Goal: Complete application form

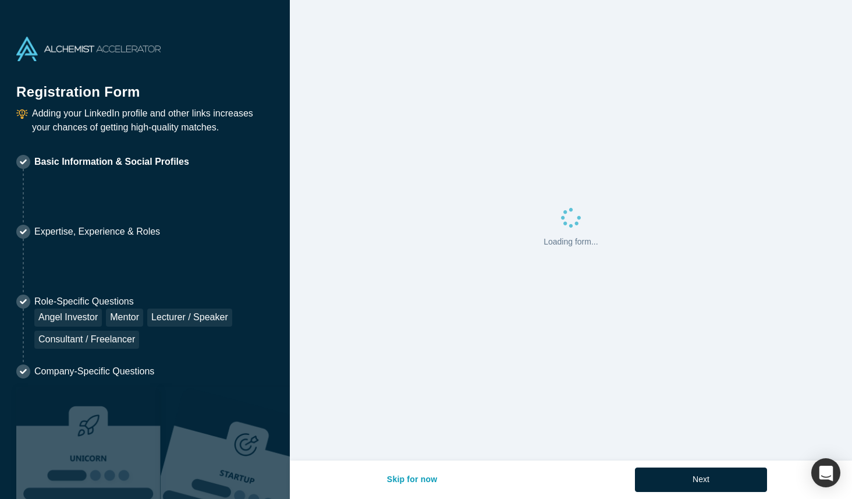
select select "US"
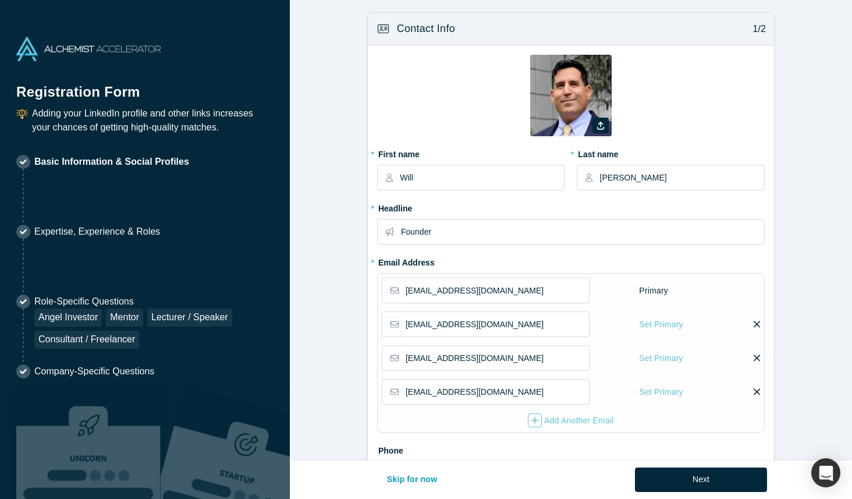
type input "[GEOGRAPHIC_DATA], [GEOGRAPHIC_DATA], [GEOGRAPHIC_DATA]"
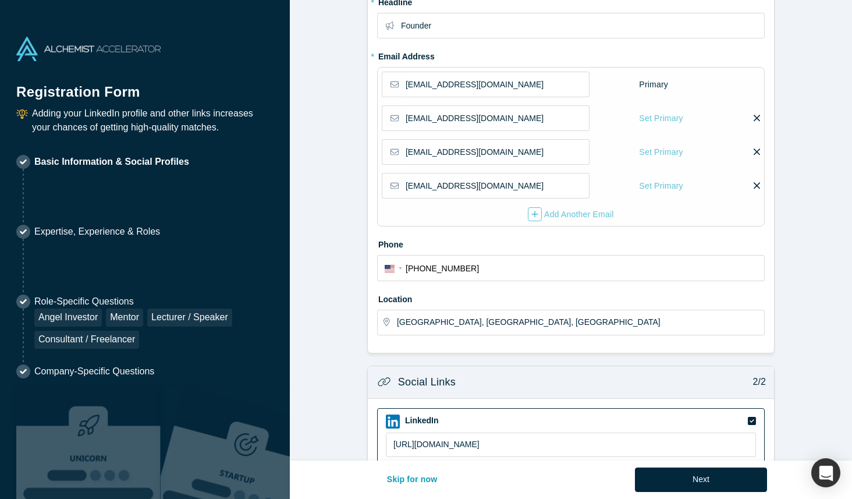
scroll to position [429, 0]
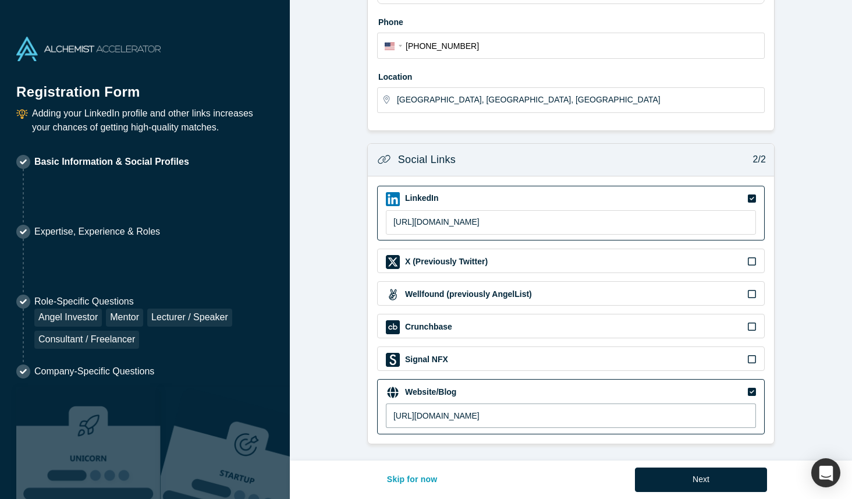
drag, startPoint x: 526, startPoint y: 413, endPoint x: 420, endPoint y: 413, distance: 105.9
click at [420, 413] on input "[URL][DOMAIN_NAME]" at bounding box center [571, 415] width 370 height 24
type input "[URL][DOMAIN_NAME]"
click at [794, 425] on form "Contact Info 1/2 Zoom Save Remove Upload New * First name Will * Last name [PER…" at bounding box center [571, 14] width 562 height 860
click at [678, 479] on button "Next" at bounding box center [701, 479] width 132 height 24
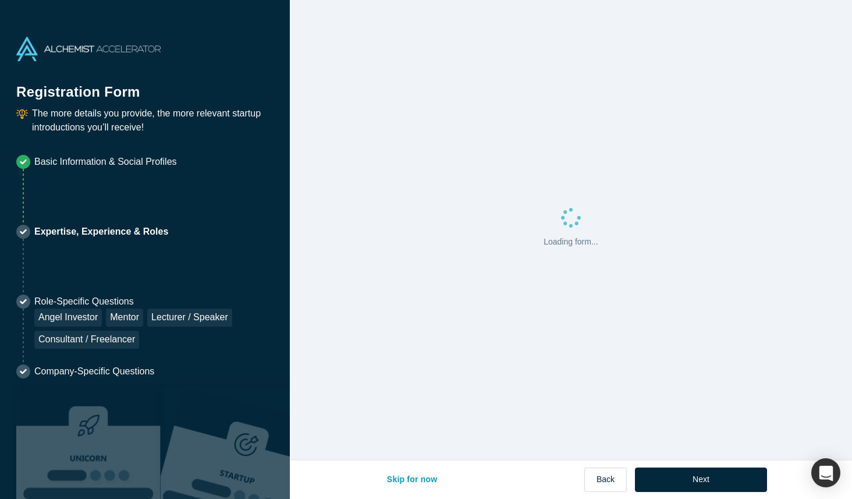
scroll to position [0, 0]
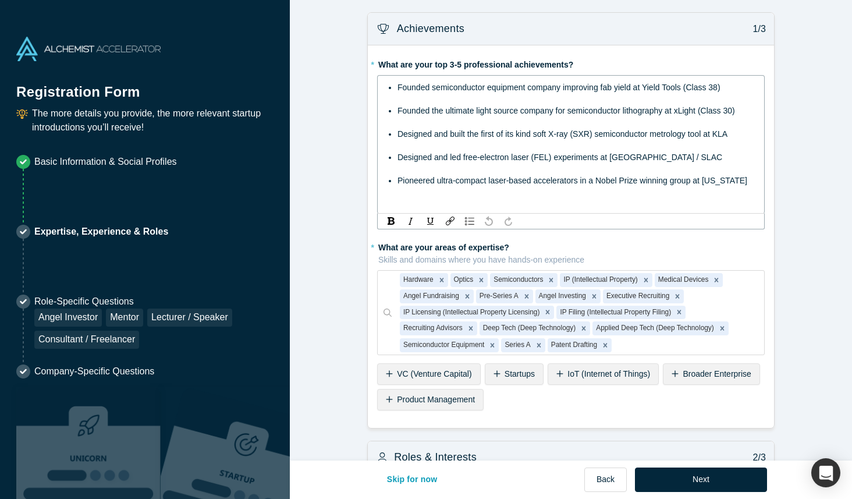
click at [604, 88] on span "Founded semiconductor equipment company improving fab yield at Yield Tools (Cla…" at bounding box center [558, 87] width 323 height 9
click at [611, 89] on span "Founded semiconductor equipment company improving chip fab yield at Yield Tools…" at bounding box center [567, 87] width 340 height 9
drag, startPoint x: 490, startPoint y: 88, endPoint x: 527, endPoint y: 90, distance: 36.7
click at [527, 90] on span "Founded semiconductor equipment company improving fab yield at Yield Tools (Cla…" at bounding box center [558, 87] width 323 height 9
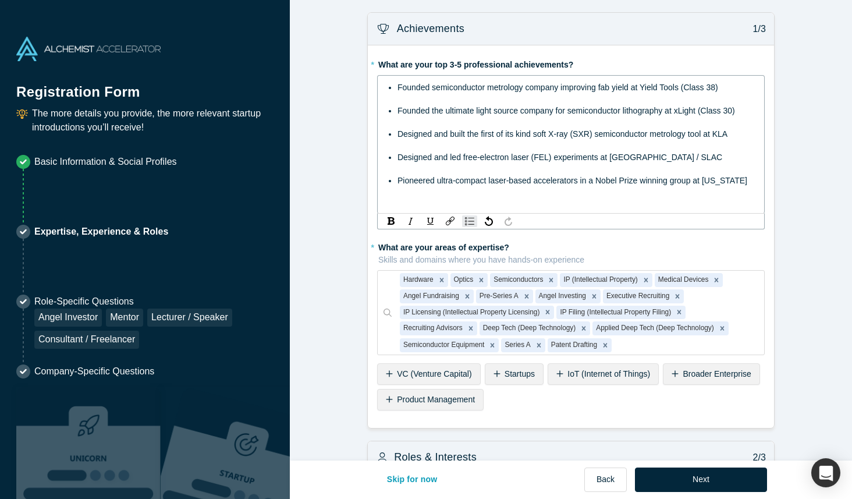
click at [718, 90] on span "Founded semiconductor metrology company improving fab yield at Yield Tools (Cla…" at bounding box center [557, 87] width 321 height 9
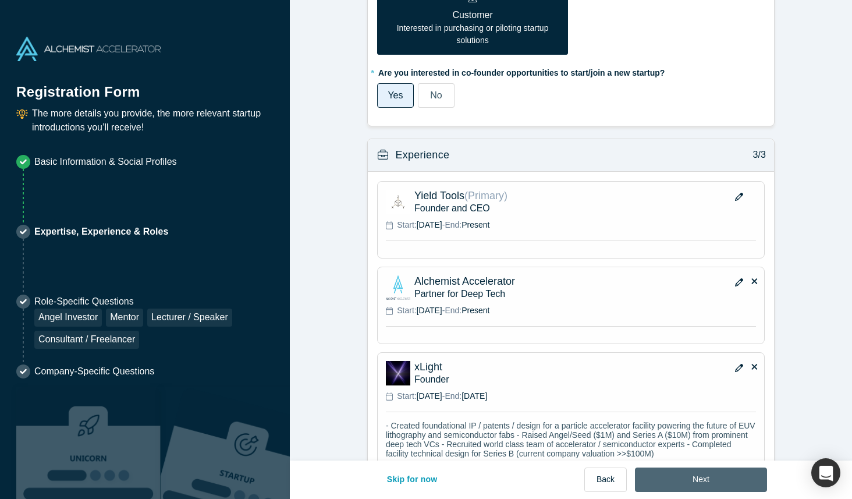
scroll to position [942, 0]
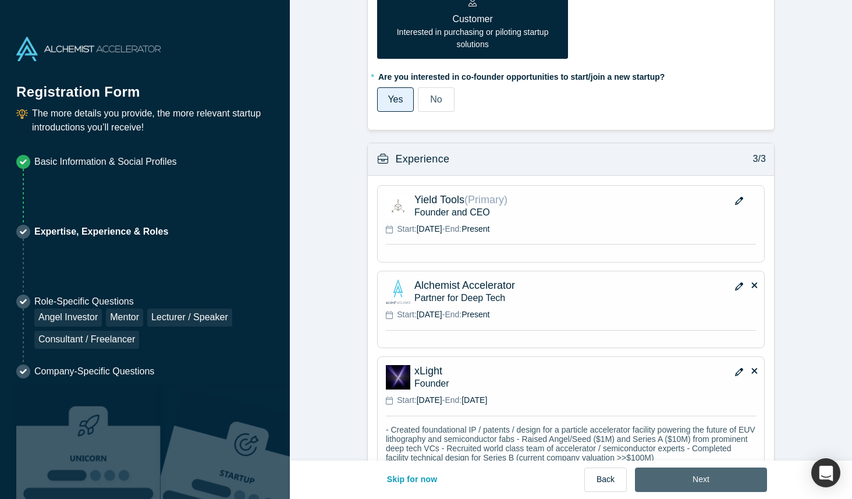
click at [706, 483] on button "Next" at bounding box center [701, 479] width 132 height 24
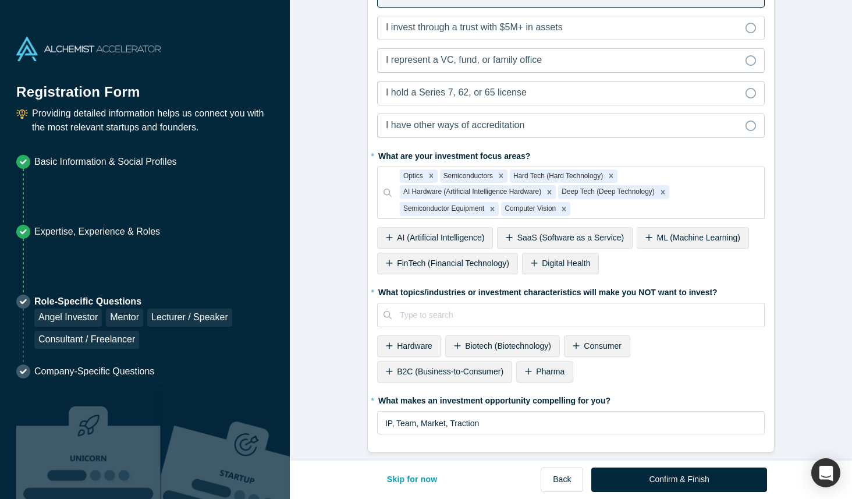
scroll to position [0, 0]
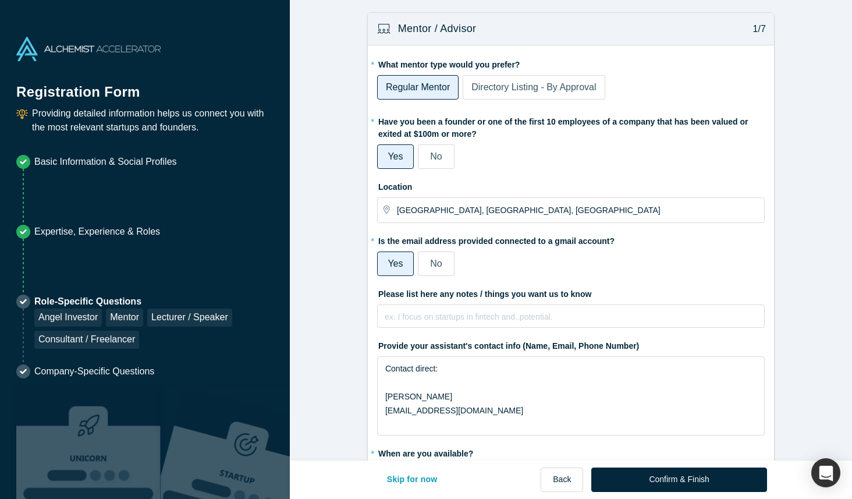
click at [503, 87] on span "Directory Listing - By Approval" at bounding box center [533, 87] width 125 height 10
click at [0, 0] on input "Directory Listing - By Approval" at bounding box center [0, 0] width 0 height 0
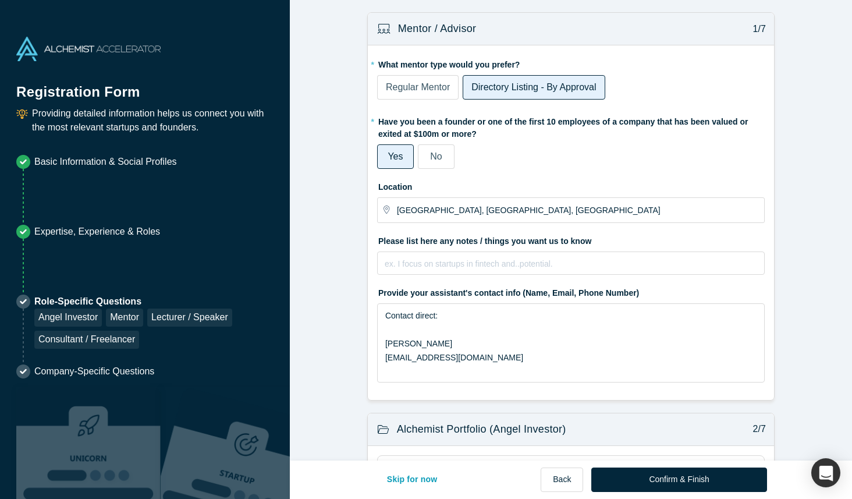
click at [429, 91] on span "Regular Mentor" at bounding box center [418, 87] width 64 height 10
click at [0, 0] on input "Regular Mentor" at bounding box center [0, 0] width 0 height 0
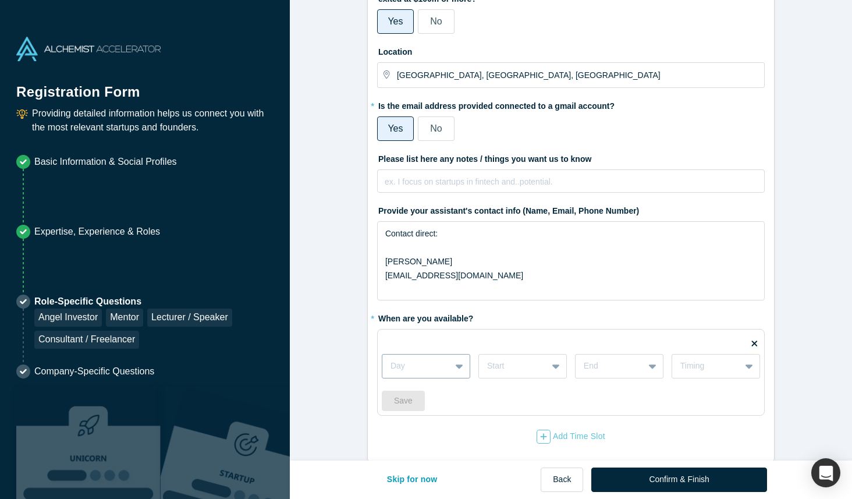
scroll to position [166, 0]
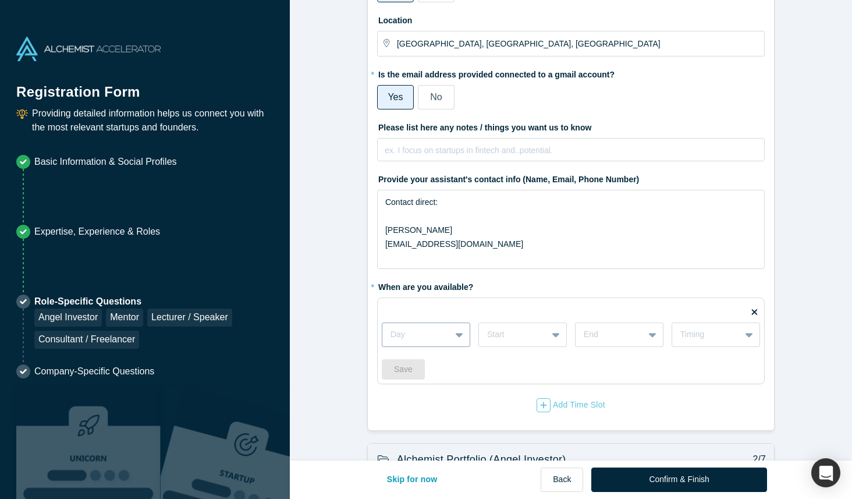
click at [458, 347] on div "Day" at bounding box center [426, 334] width 88 height 24
click at [431, 402] on div "Fridays" at bounding box center [426, 400] width 88 height 22
click at [513, 336] on div at bounding box center [513, 334] width 52 height 15
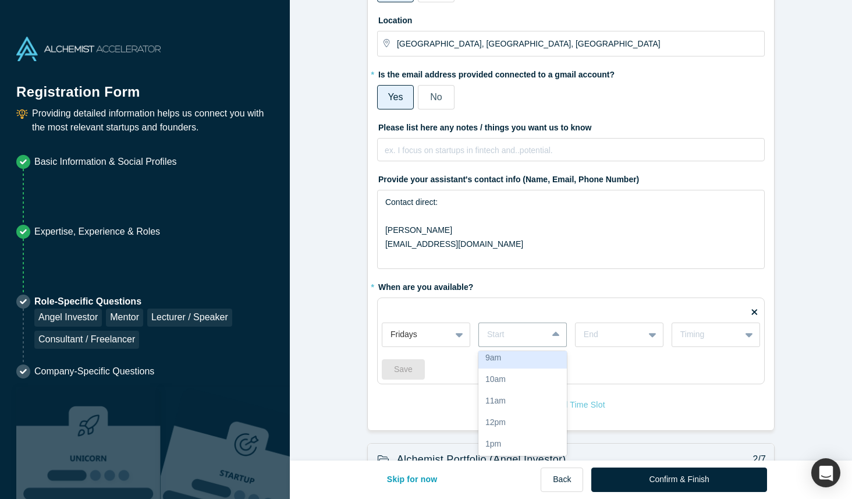
click at [531, 360] on div "9am" at bounding box center [522, 358] width 88 height 22
click at [606, 333] on div at bounding box center [610, 334] width 52 height 15
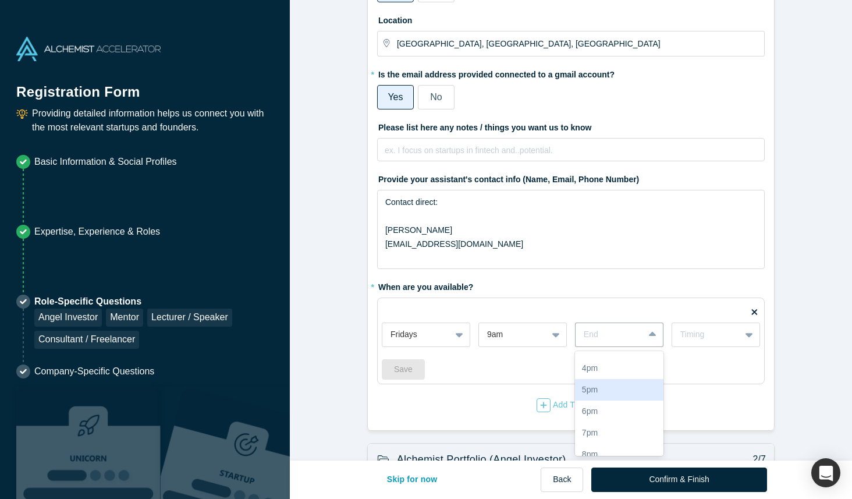
scroll to position [211, 0]
click at [606, 394] on div "5pm" at bounding box center [619, 390] width 88 height 22
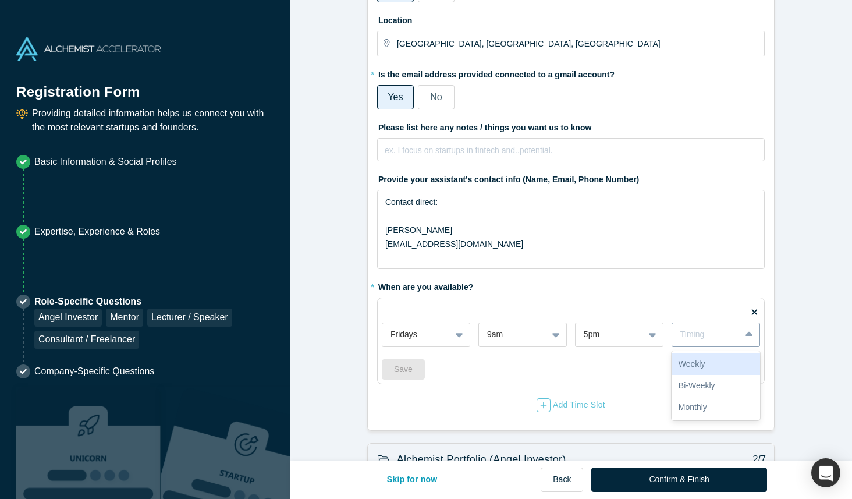
click at [700, 328] on div "Timing" at bounding box center [706, 334] width 52 height 12
click at [708, 364] on div "Weekly" at bounding box center [715, 364] width 88 height 22
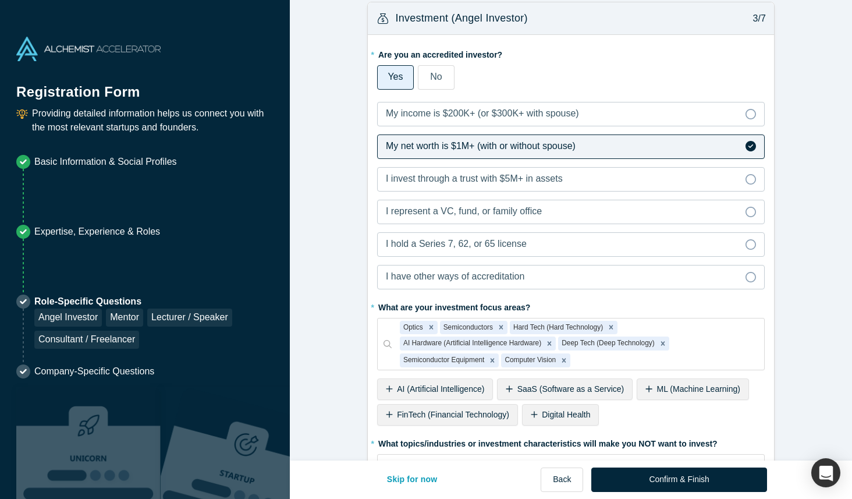
scroll to position [809, 0]
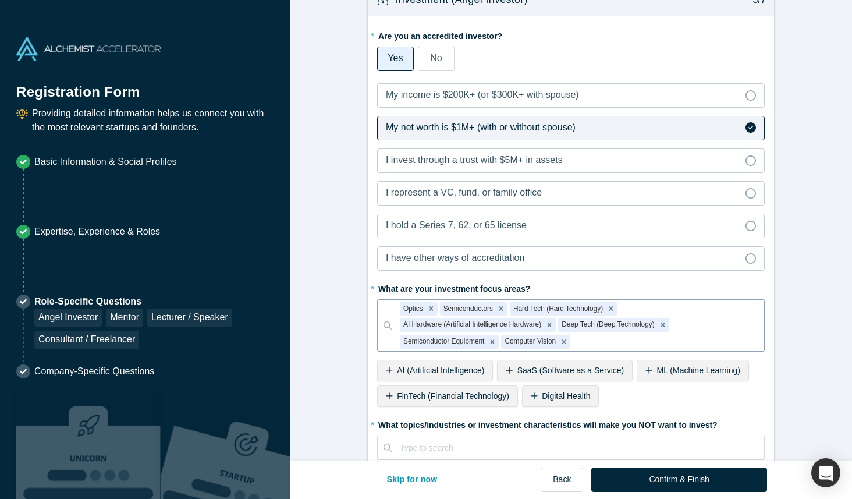
click at [602, 344] on div at bounding box center [664, 341] width 183 height 15
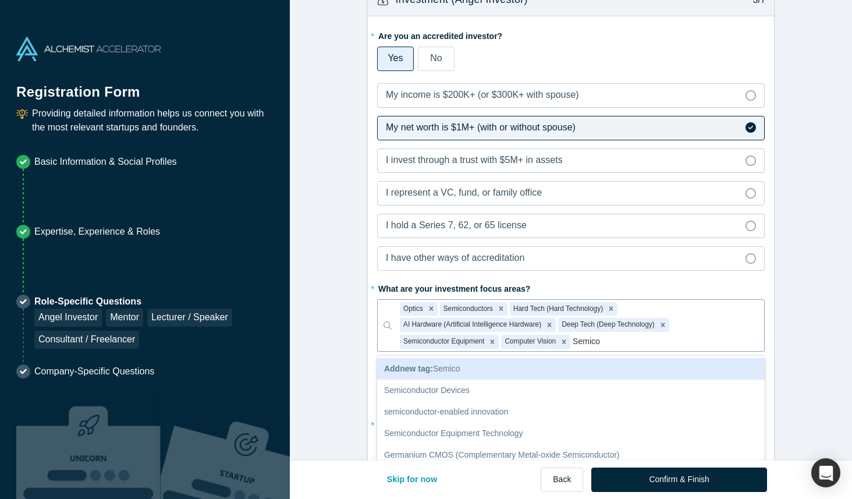
type input "Semicon"
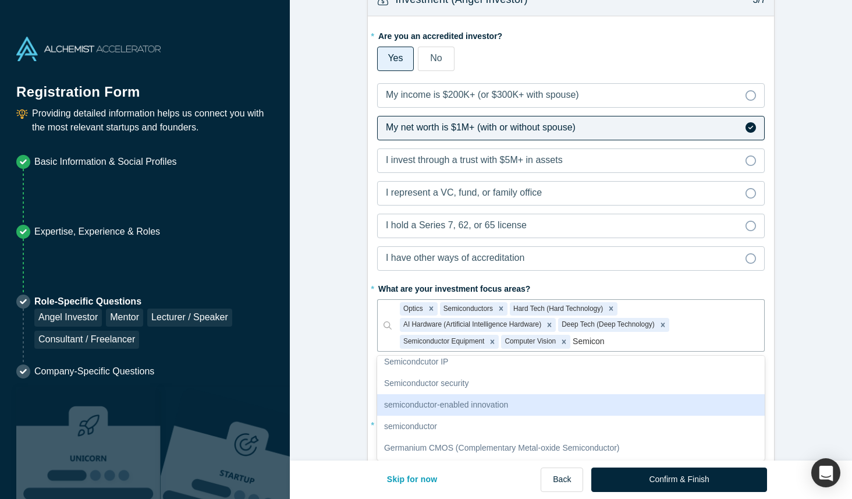
scroll to position [48, 0]
click at [498, 410] on div "semiconductor" at bounding box center [571, 407] width 388 height 22
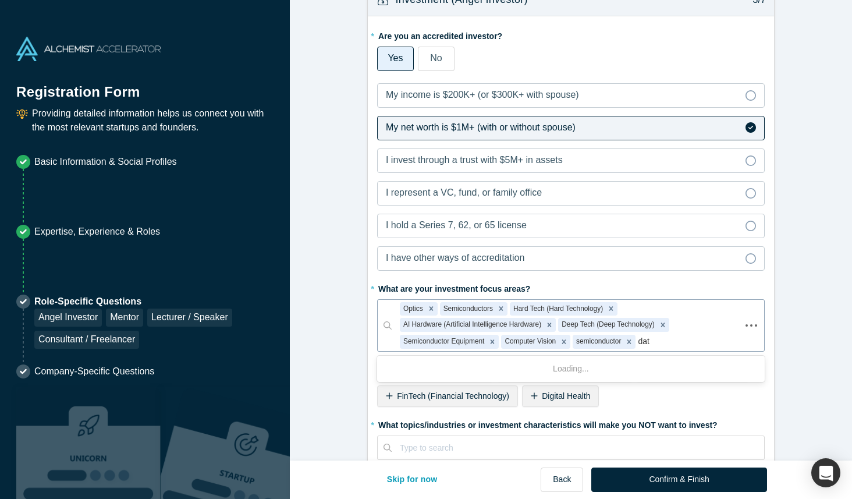
type input "data"
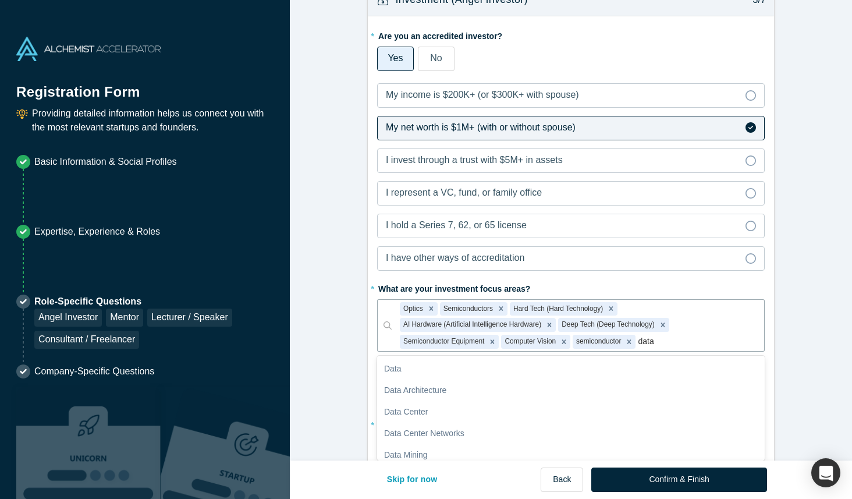
scroll to position [2, 0]
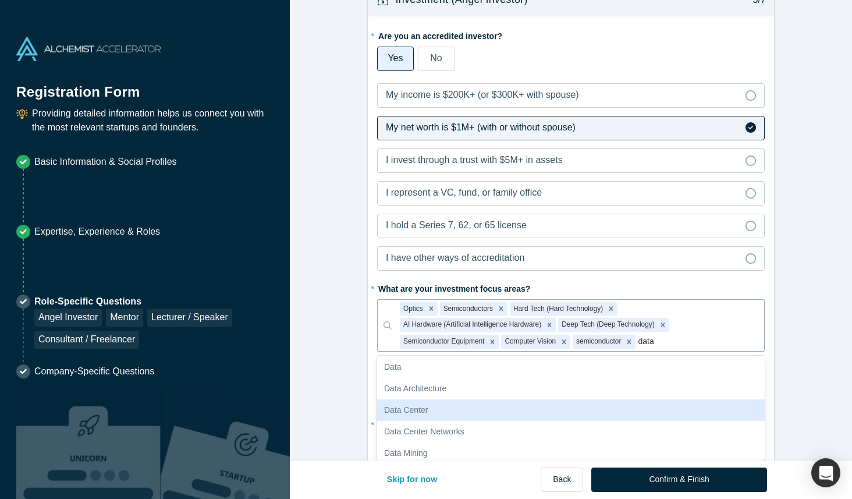
click at [429, 412] on div "Data Center" at bounding box center [571, 410] width 388 height 22
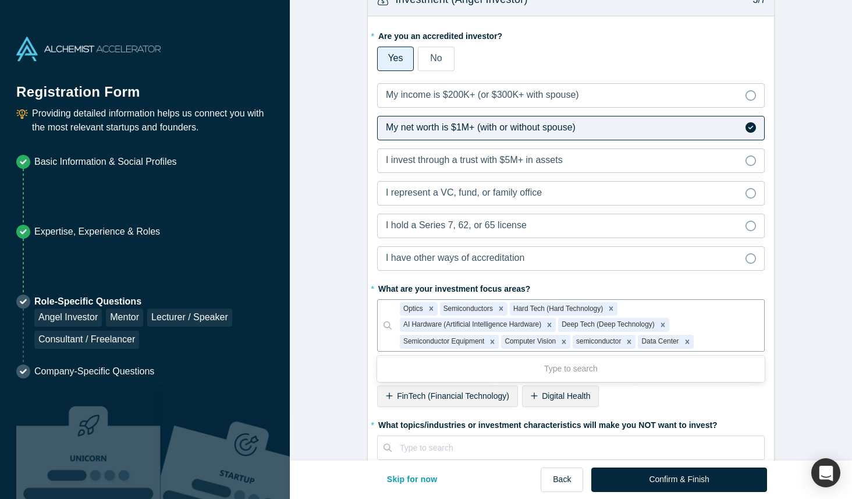
drag, startPoint x: 475, startPoint y: 310, endPoint x: 461, endPoint y: 305, distance: 14.2
click at [461, 305] on div "Semiconductors" at bounding box center [467, 309] width 55 height 14
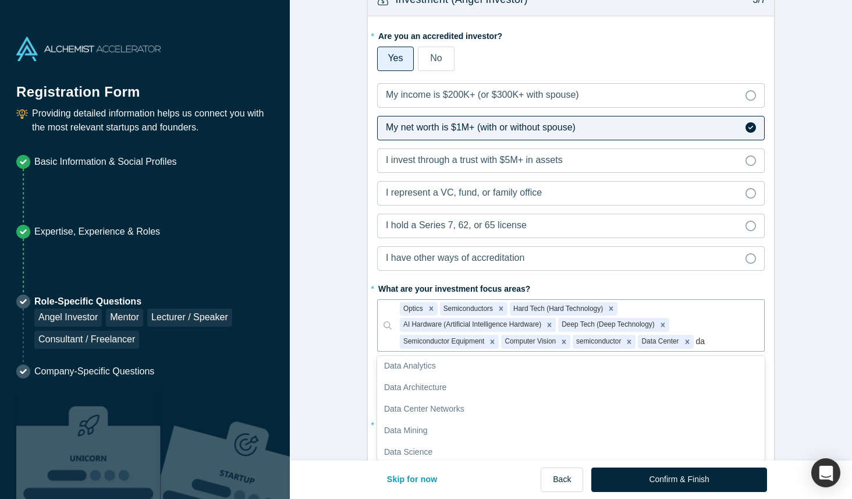
scroll to position [0, 0]
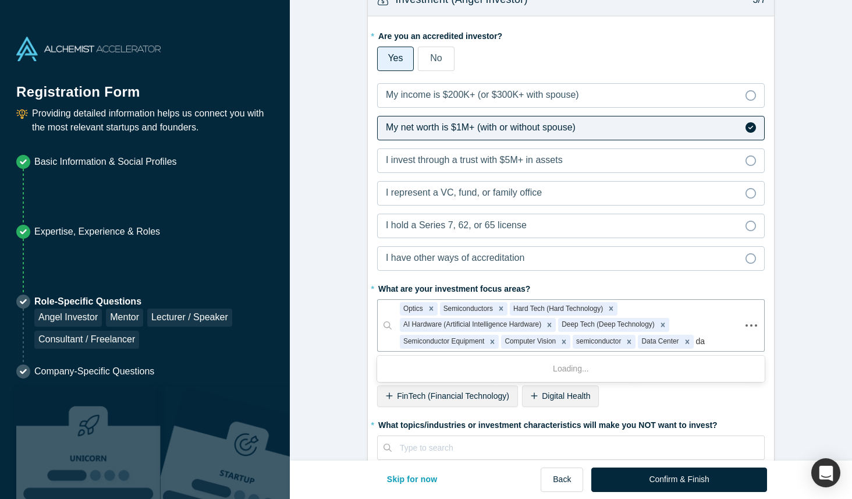
type input "d"
type input "chemistry"
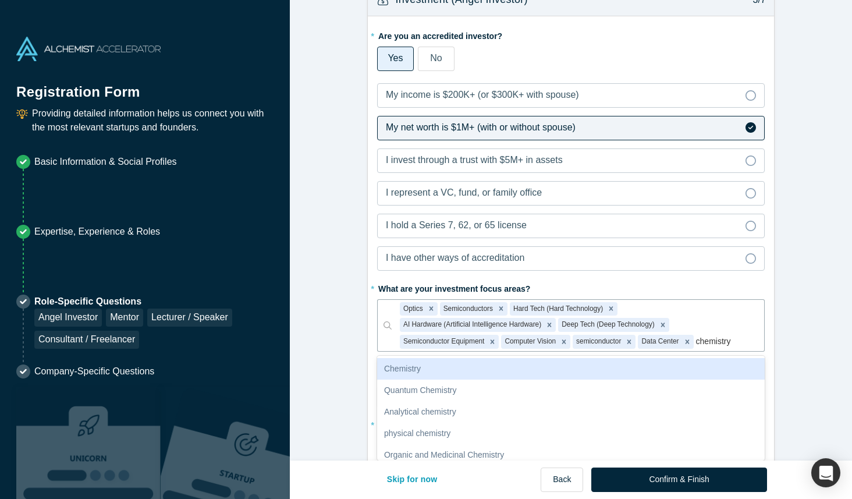
click at [442, 371] on div "Chemistry" at bounding box center [571, 369] width 388 height 22
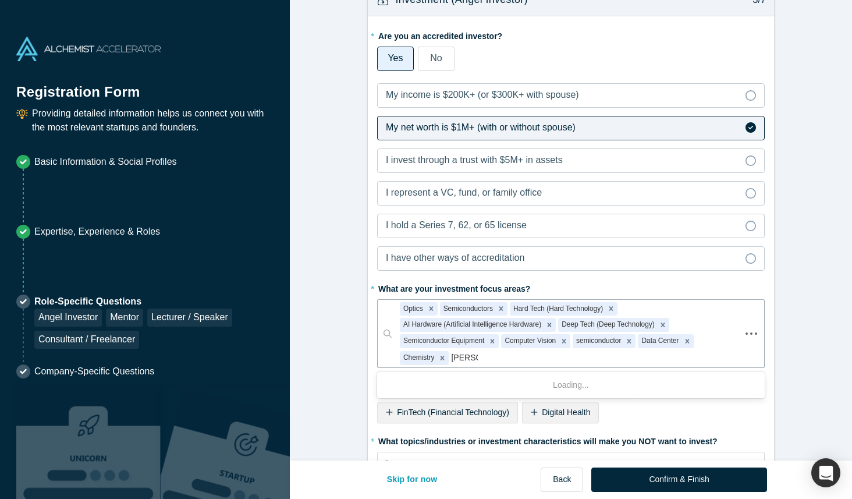
type input "nuclear"
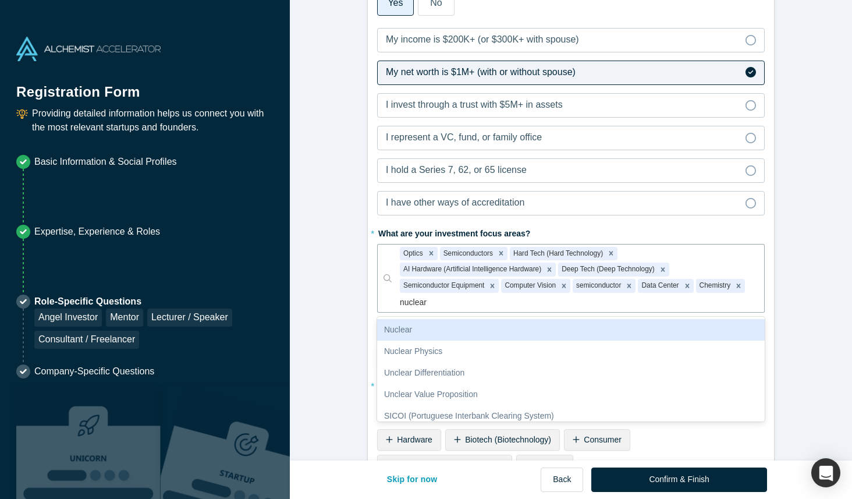
click at [403, 326] on div "Nuclear" at bounding box center [571, 330] width 388 height 22
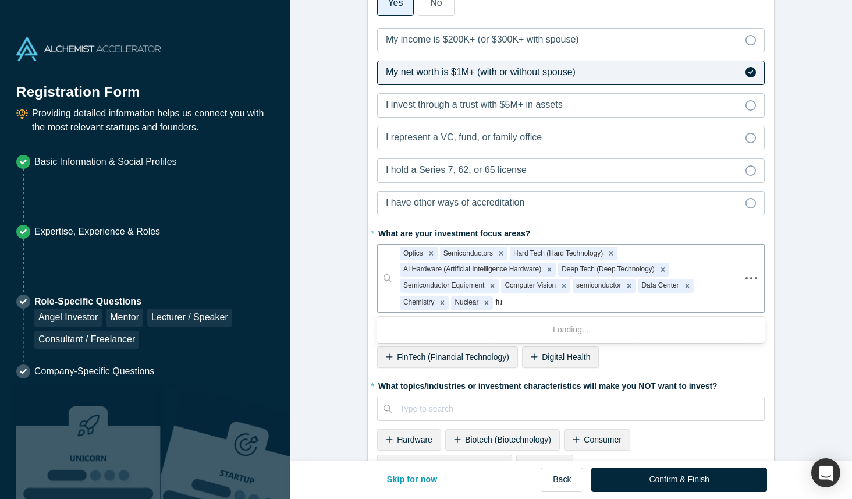
type input "f"
type input "p"
click at [432, 252] on icon "Remove Optics" at bounding box center [431, 253] width 4 height 4
type input "optics"
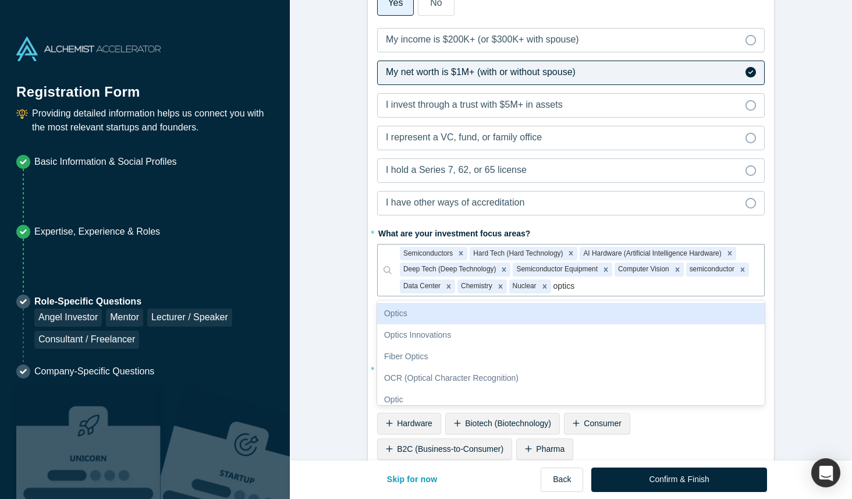
click at [431, 317] on div "Optics" at bounding box center [571, 314] width 388 height 22
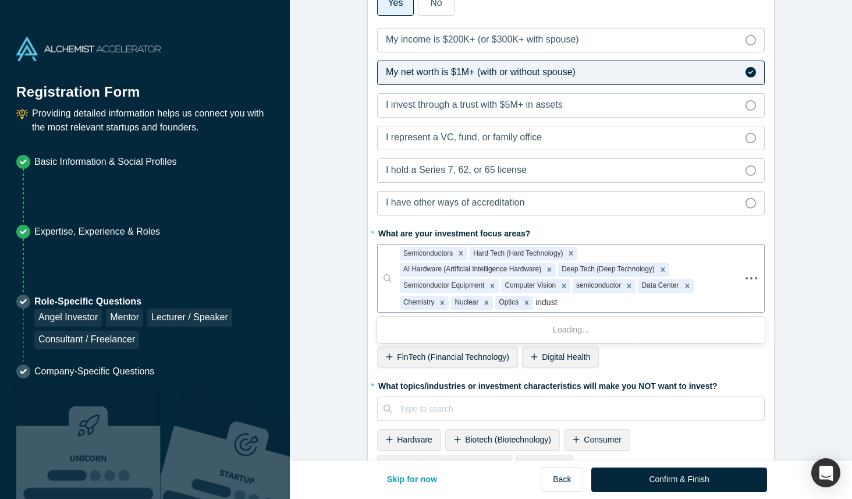
type input "industr"
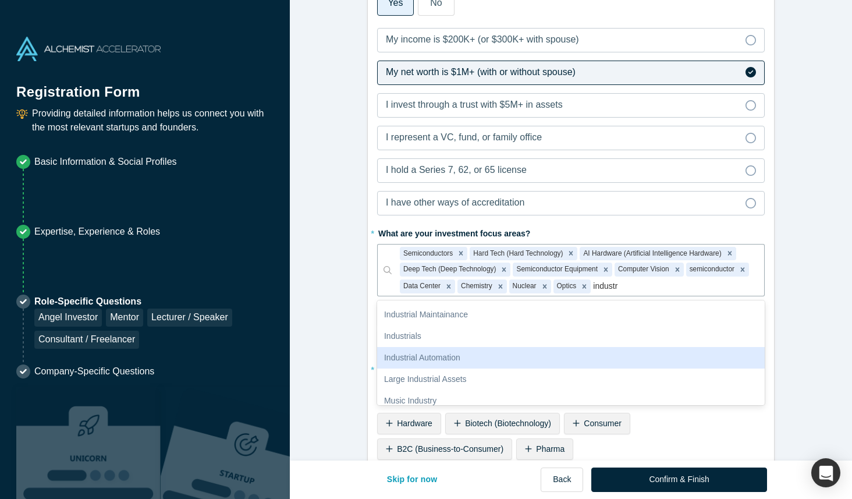
scroll to position [24, 0]
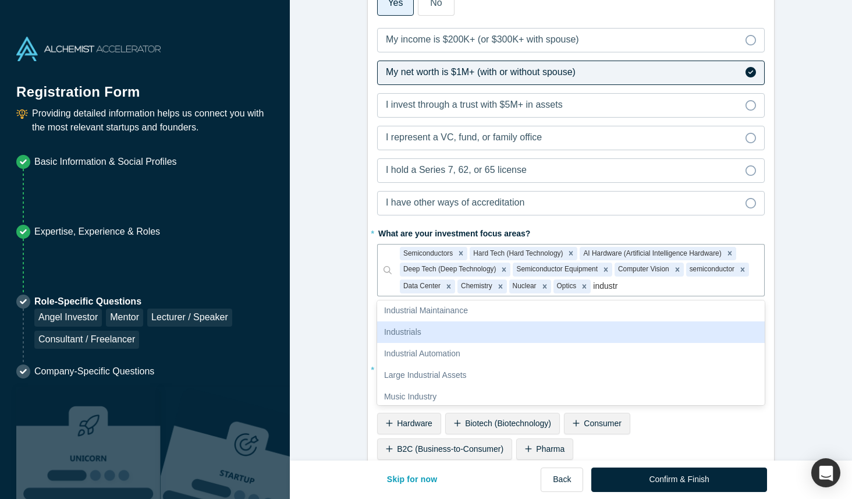
click at [519, 328] on div "Industrials" at bounding box center [571, 332] width 388 height 22
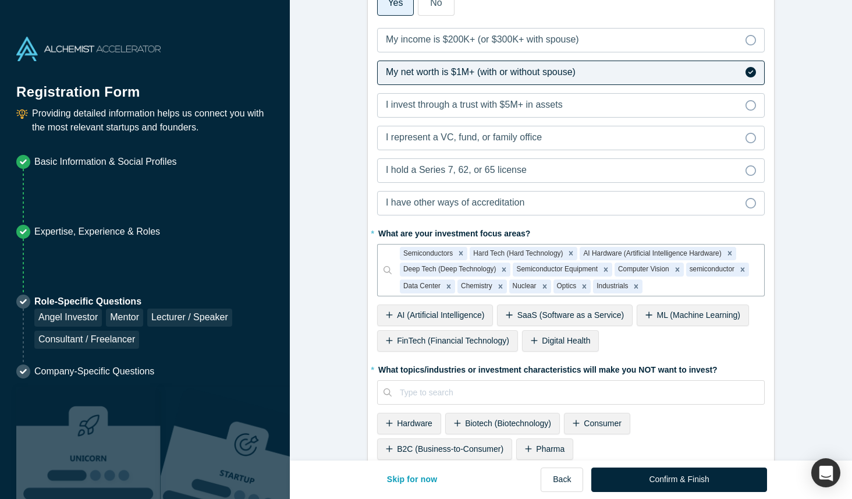
scroll to position [936, 0]
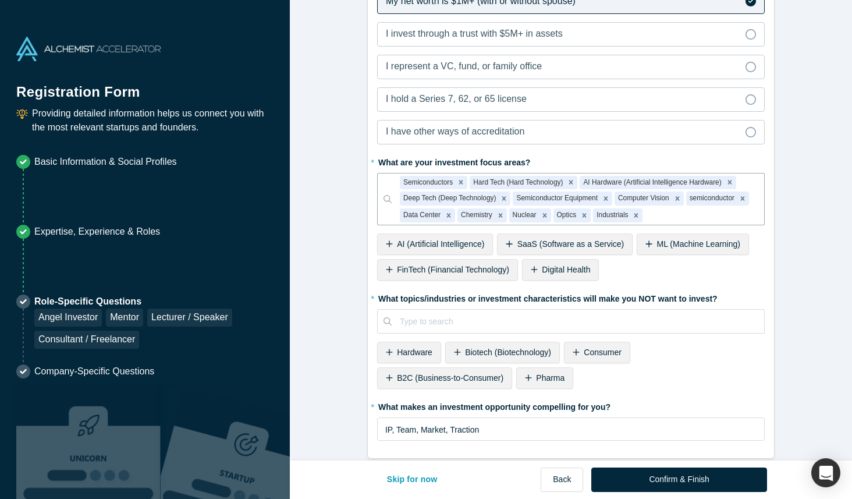
click at [555, 381] on span "Pharma" at bounding box center [550, 377] width 29 height 9
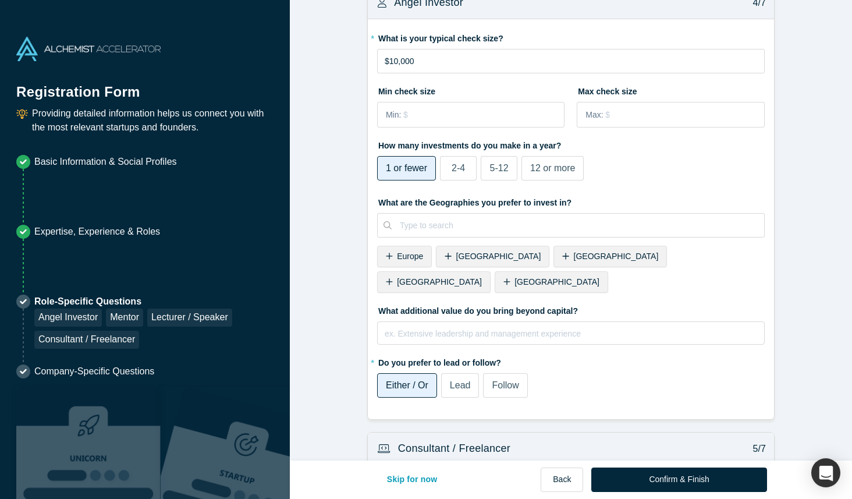
scroll to position [1435, 0]
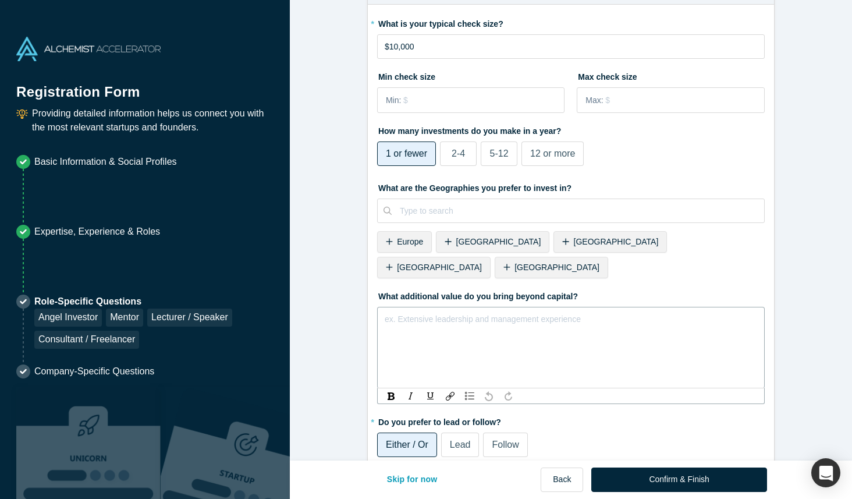
click at [558, 312] on div "rdw-editor" at bounding box center [571, 319] width 372 height 14
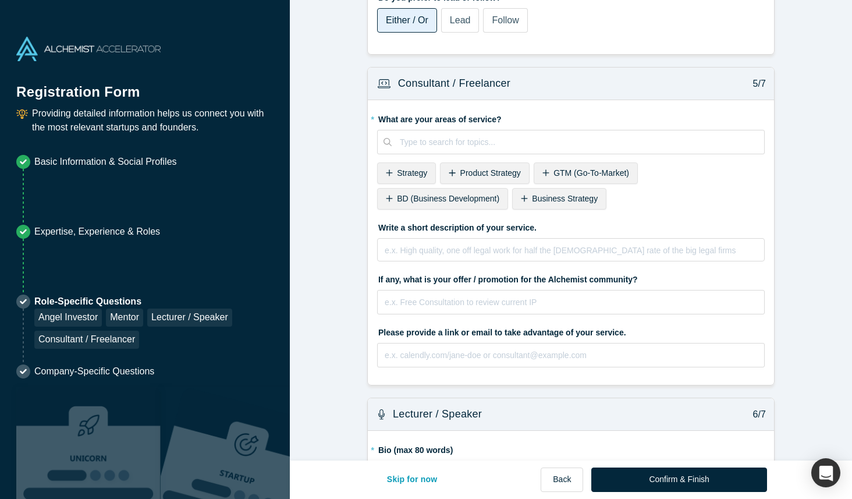
scroll to position [1891, 0]
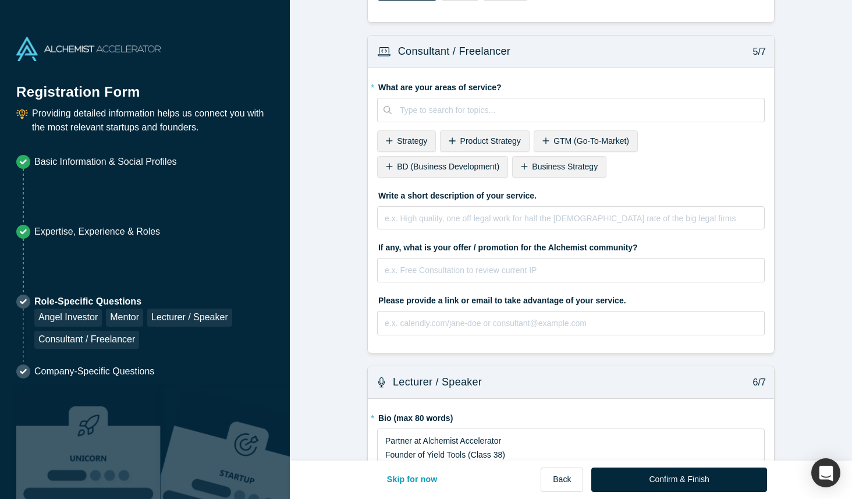
click at [420, 136] on span "Strategy" at bounding box center [412, 140] width 30 height 9
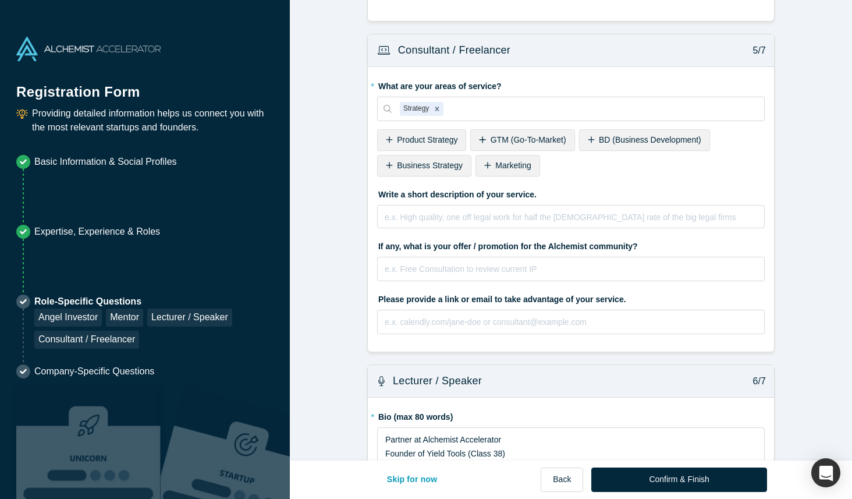
scroll to position [1817, 0]
click at [514, 103] on div at bounding box center [601, 110] width 310 height 15
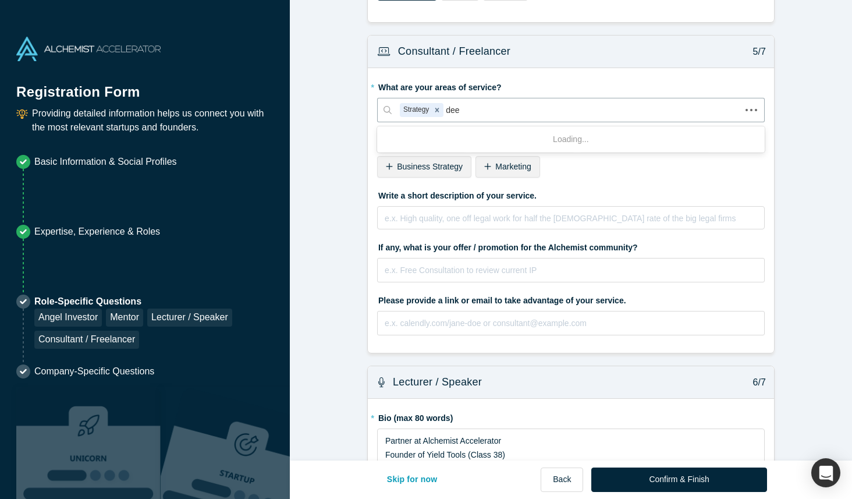
type input "deep"
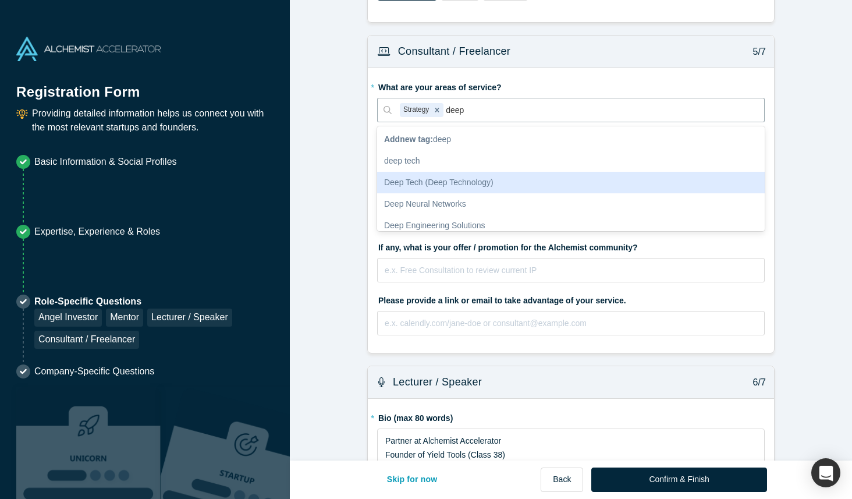
click at [447, 172] on div "Deep Tech (Deep Technology)" at bounding box center [571, 183] width 388 height 22
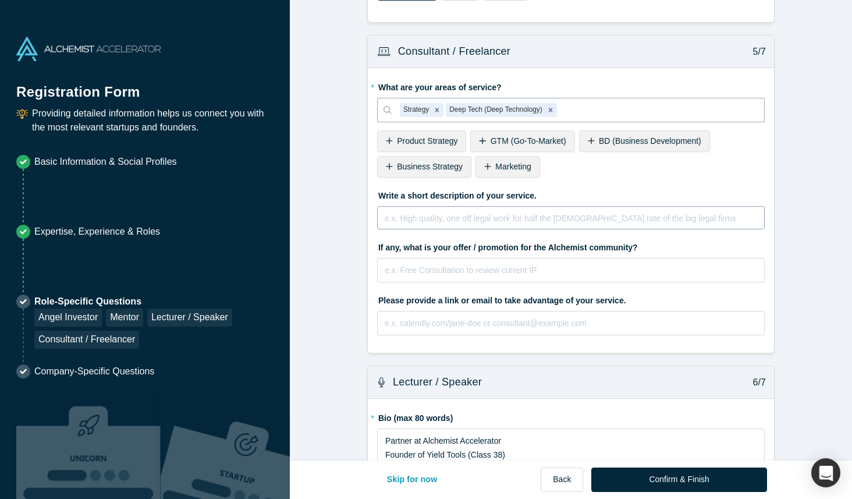
click at [518, 211] on div "rdw-editor" at bounding box center [571, 218] width 372 height 14
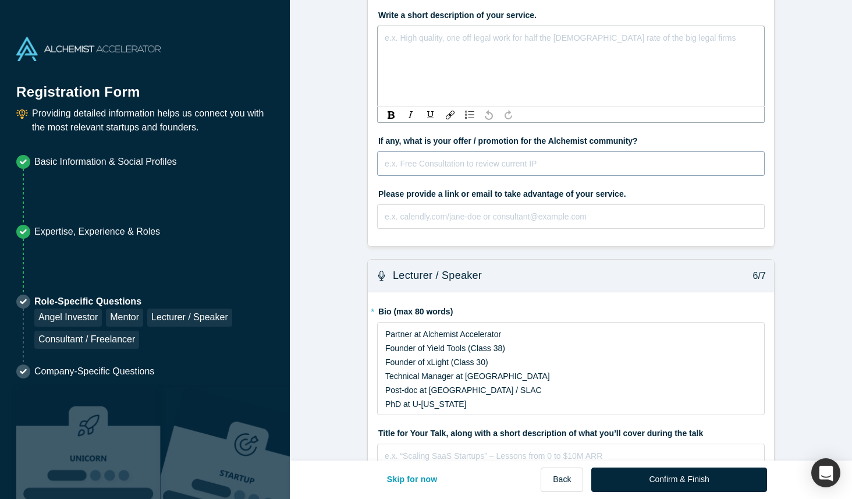
scroll to position [1999, 0]
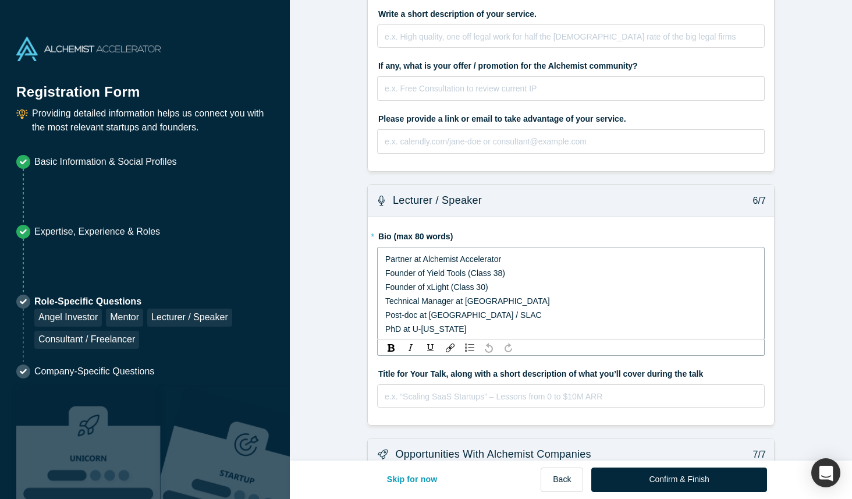
click at [503, 318] on div "Partner at Alchemist Accelerator Founder of Yield Tools (Class 38) Founder of x…" at bounding box center [571, 294] width 372 height 84
click at [547, 384] on div "e.x. “Scaling SaaS Startups” – Lessons from 0 to $10M ARR" at bounding box center [571, 395] width 388 height 23
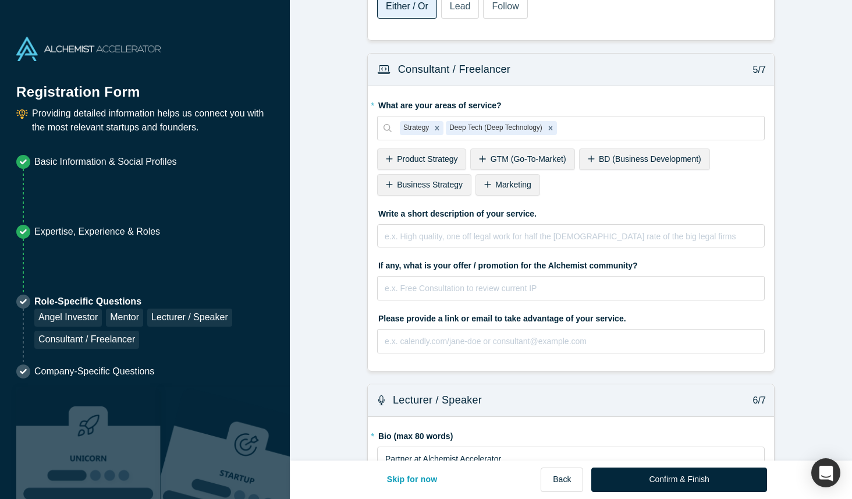
scroll to position [1747, 0]
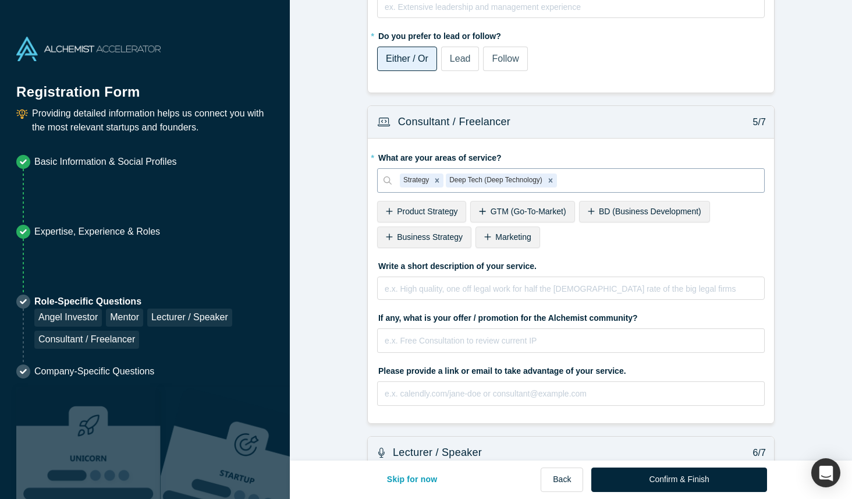
click at [599, 173] on div at bounding box center [657, 180] width 197 height 15
type input "ip"
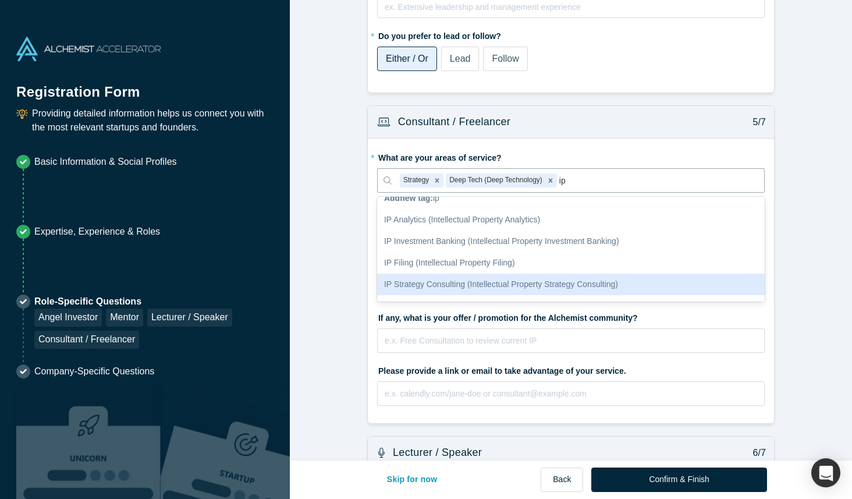
scroll to position [6, 0]
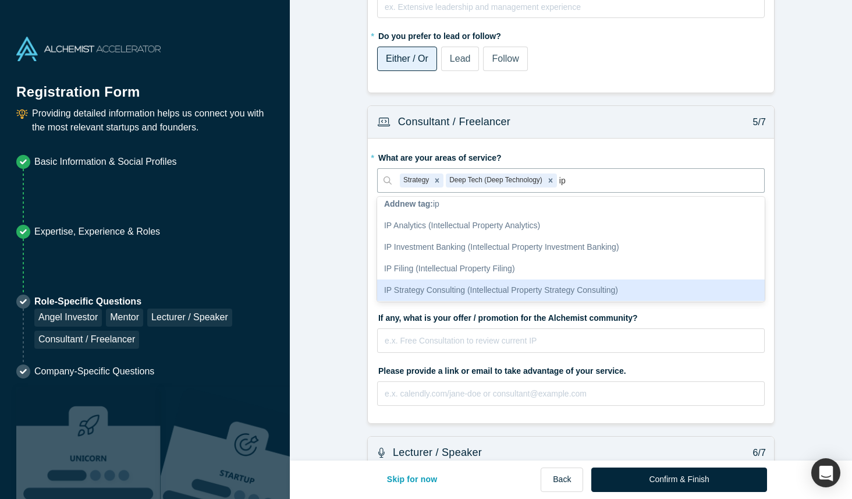
click at [495, 279] on div "IP Strategy Consulting (Intellectual Property Strategy Consulting)" at bounding box center [571, 290] width 388 height 22
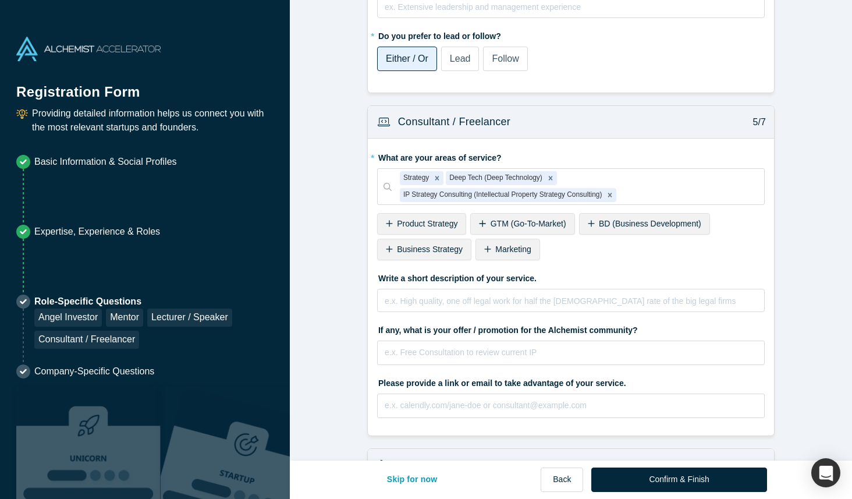
click at [439, 244] on span "Business Strategy" at bounding box center [430, 248] width 66 height 9
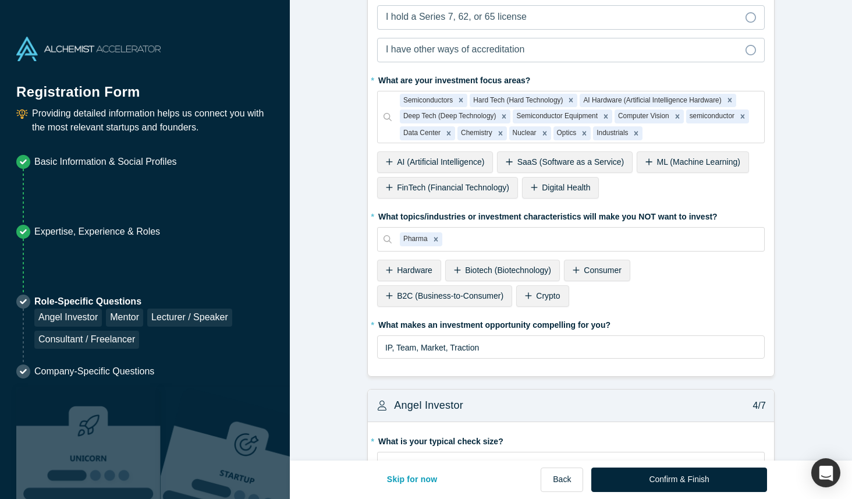
scroll to position [935, 0]
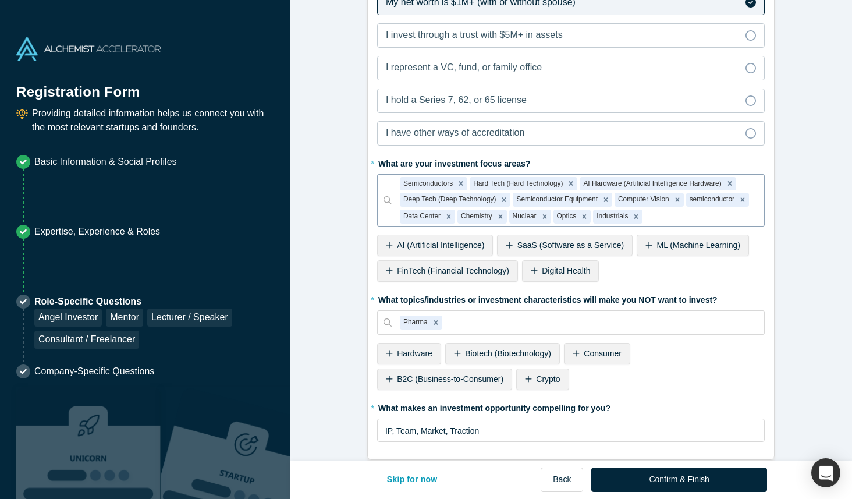
click at [688, 219] on div at bounding box center [700, 216] width 111 height 15
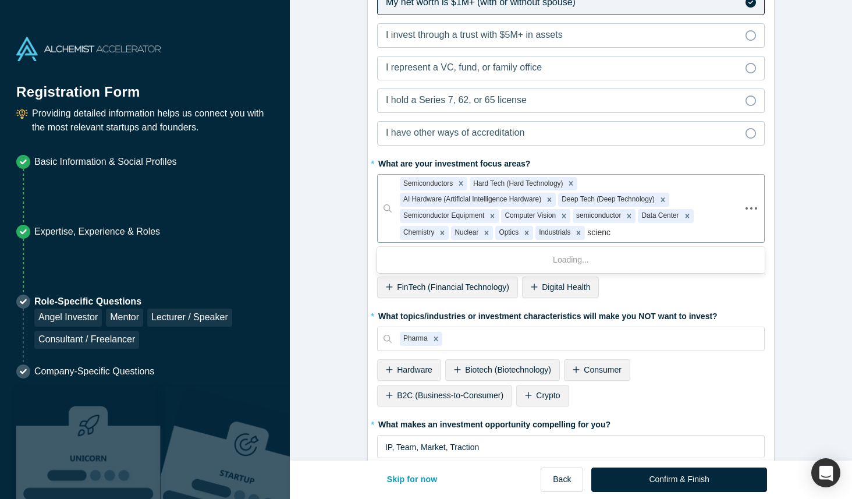
type input "science"
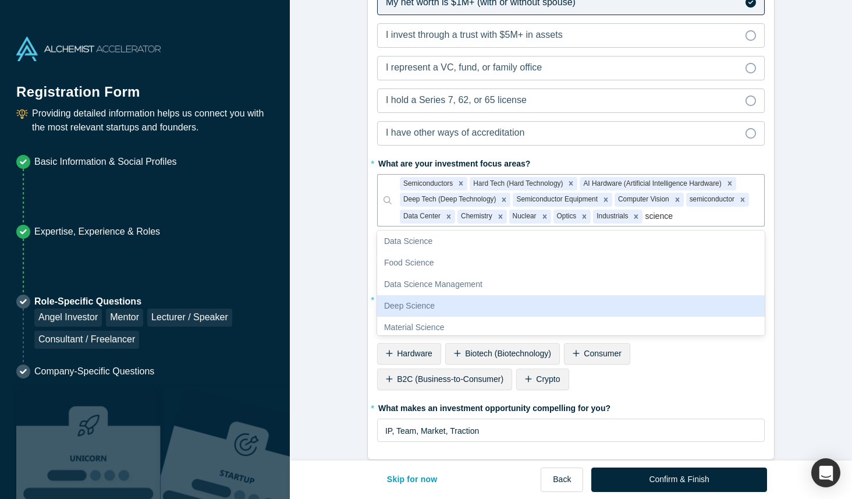
scroll to position [115, 0]
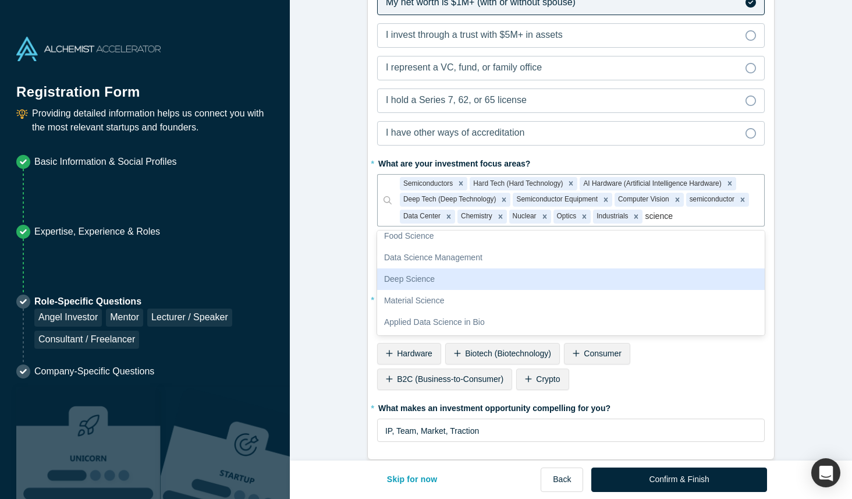
click at [542, 285] on div "Deep Science" at bounding box center [571, 279] width 388 height 22
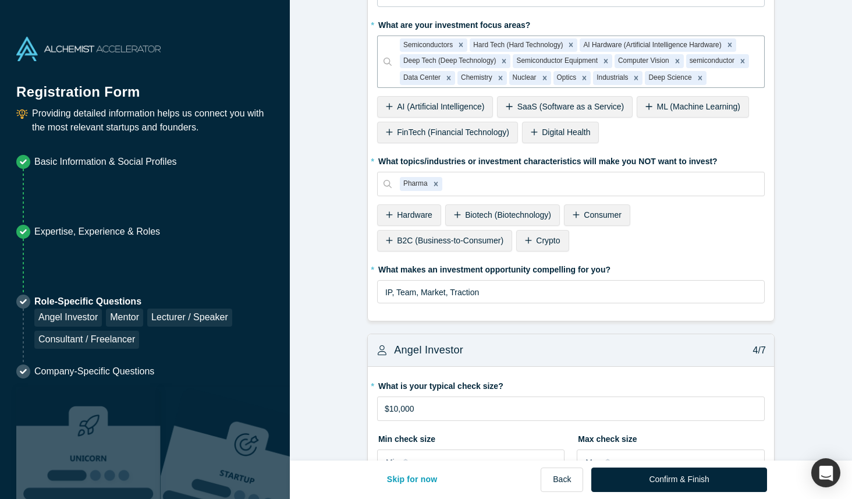
scroll to position [973, 0]
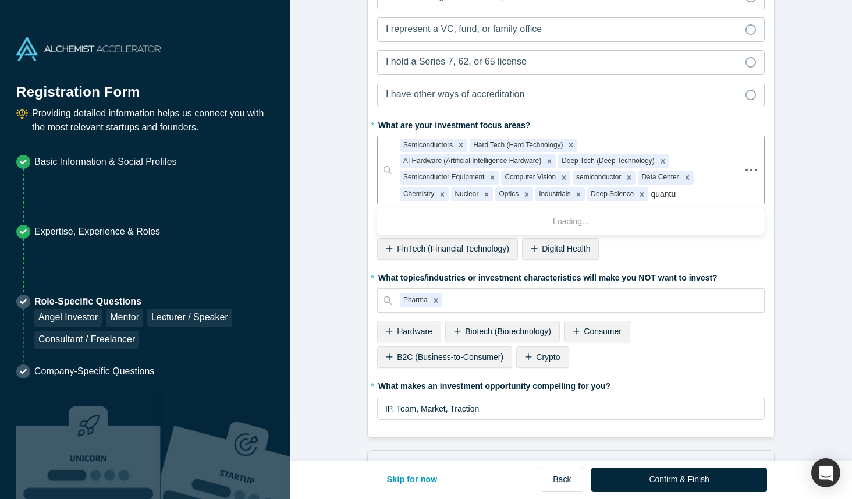
type input "quantum"
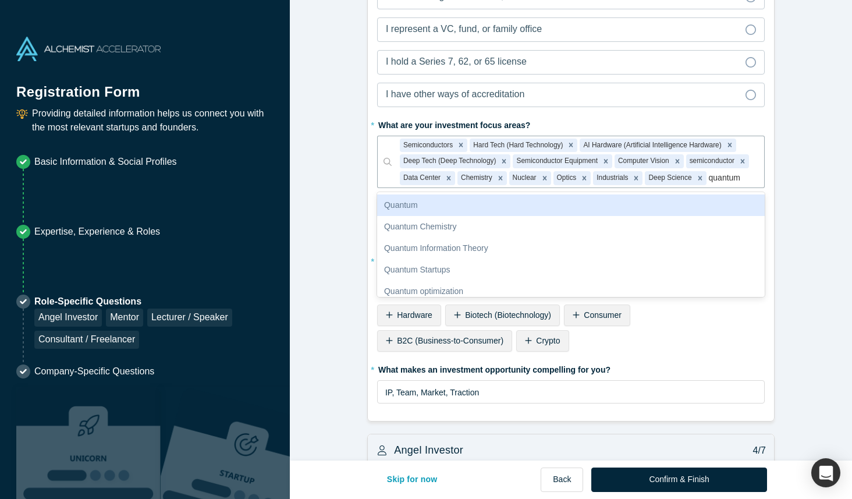
click at [540, 205] on div "Quantum" at bounding box center [571, 205] width 388 height 22
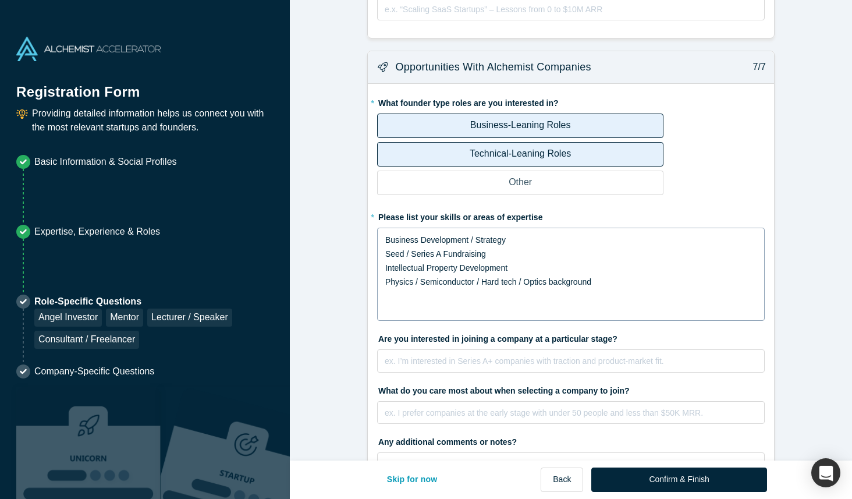
scroll to position [2350, 0]
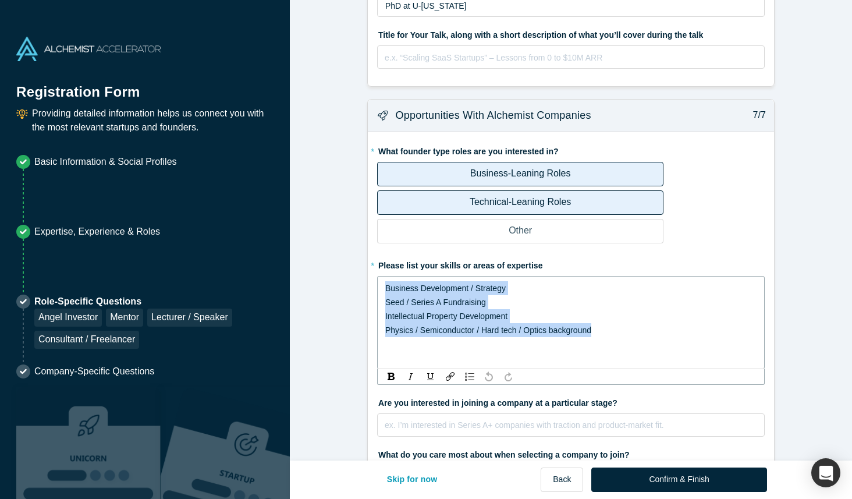
drag, startPoint x: 624, startPoint y: 305, endPoint x: 389, endPoint y: 253, distance: 240.3
click at [389, 276] on div "Business Development / Strategy Seed / Series A Fundraising Intellectual Proper…" at bounding box center [571, 322] width 388 height 93
copy div "Business Development / Strategy Seed / Series A Fundraising Intellectual Proper…"
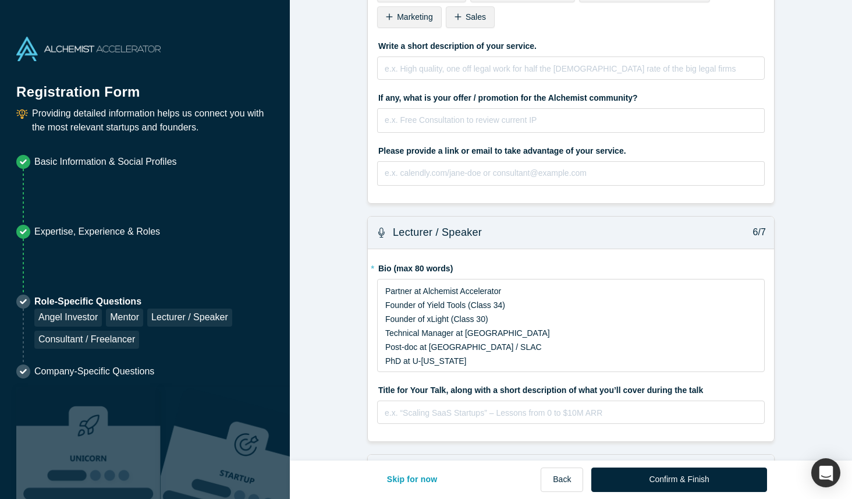
scroll to position [2088, 0]
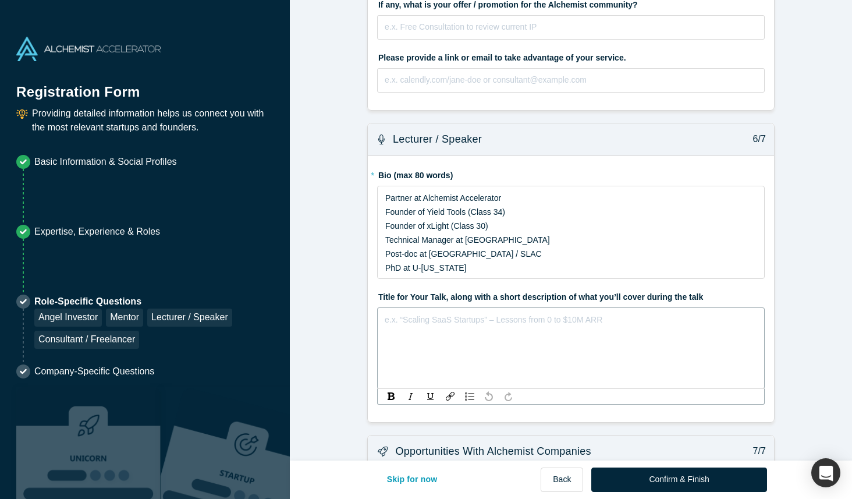
click at [550, 312] on div "rdw-editor" at bounding box center [571, 319] width 372 height 14
click at [504, 312] on div ""Considerations for Deep" at bounding box center [571, 319] width 372 height 14
click at [419, 315] on span ""Considerations for Deep Tech Startups" at bounding box center [456, 319] width 143 height 9
click at [545, 312] on div ""Strategy for Deep Tech Startups" at bounding box center [571, 319] width 372 height 14
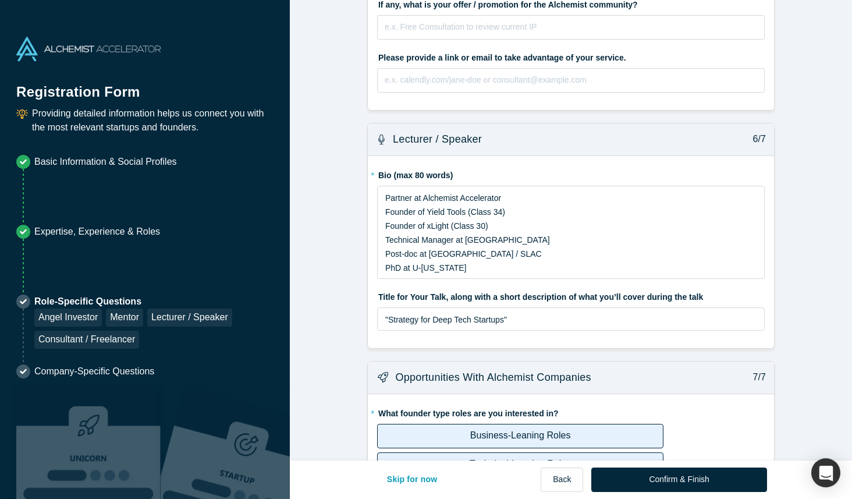
click at [508, 328] on div "* Bio (max 80 words) Partner at Alchemist Accelerator Founder of Yield Tools (C…" at bounding box center [571, 252] width 406 height 192
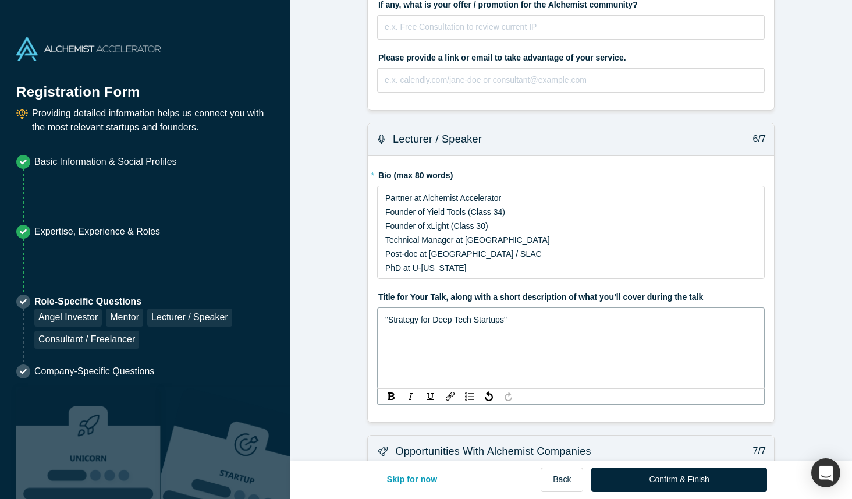
click at [548, 312] on div ""Strategy for Deep Tech Startups"" at bounding box center [571, 319] width 372 height 14
click at [521, 343] on span "This module will cover the unique aspects of building a deep tech startup from …" at bounding box center [547, 347] width 325 height 9
click at [722, 340] on div "This module will cover the unique aspects of building a deep tech startup from …" at bounding box center [571, 347] width 372 height 14
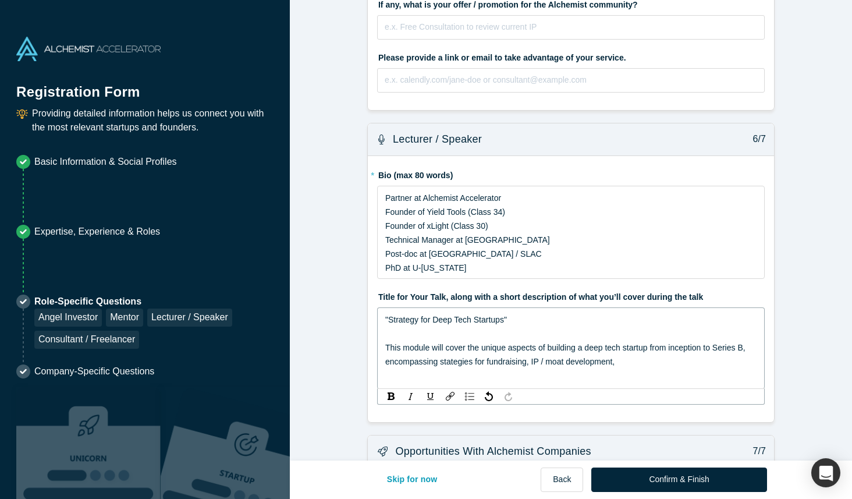
click at [456, 343] on span "This module will cover the unique aspects of building a deep tech startup from …" at bounding box center [566, 354] width 363 height 23
click at [447, 343] on span "This module will cover the unique aspects of building a deep tech startup from …" at bounding box center [566, 354] width 363 height 23
click at [665, 340] on div "This module will cover the unique aspects of building a deep tech startup from …" at bounding box center [571, 354] width 372 height 28
click at [548, 343] on span "This module will cover the unique aspects of building a deep tech startup from …" at bounding box center [566, 354] width 363 height 23
click at [725, 340] on div "This module will cover the unique aspects of building a deep tech startup from …" at bounding box center [571, 354] width 372 height 28
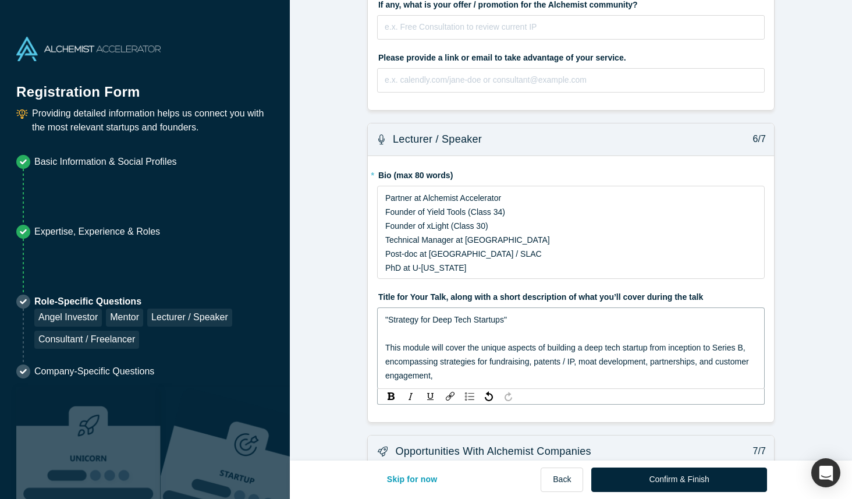
click at [582, 343] on span "This module will cover the unique aspects of building a deep tech startup from …" at bounding box center [568, 361] width 366 height 37
click at [580, 353] on div "This module will cover the unique aspects of building a deep tech startup from …" at bounding box center [571, 361] width 372 height 42
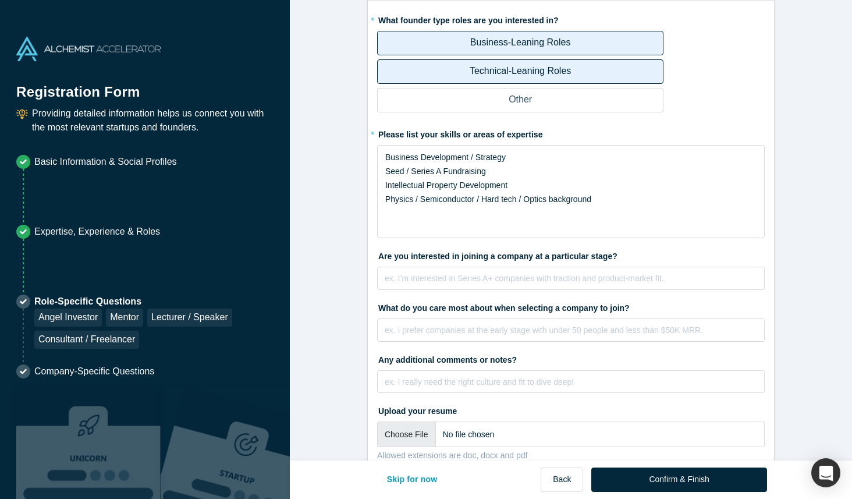
scroll to position [2565, 0]
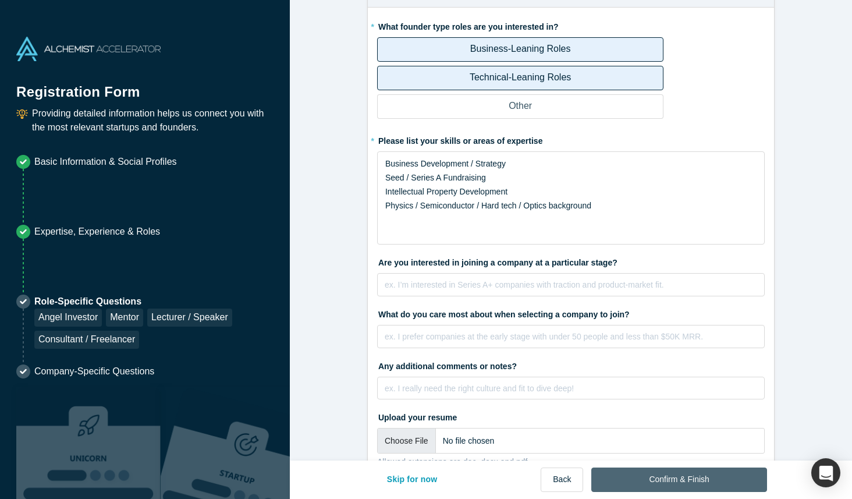
click at [709, 477] on button "Confirm & Finish" at bounding box center [678, 479] width 175 height 24
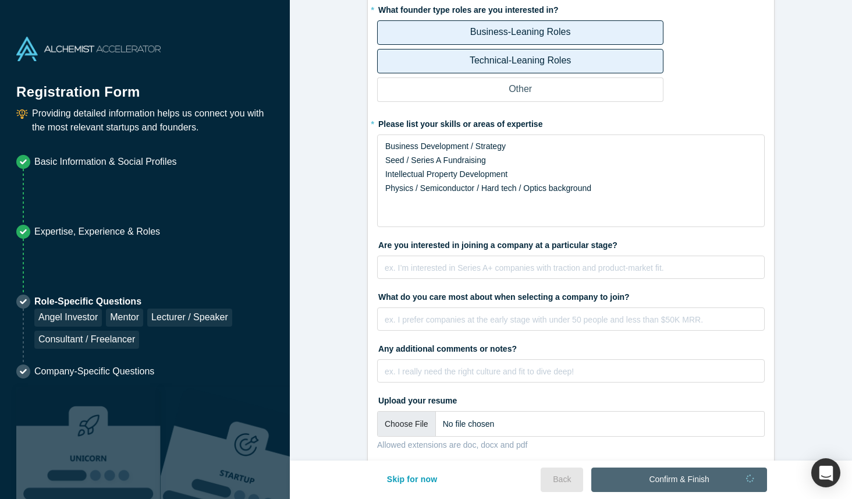
scroll to position [2547, 0]
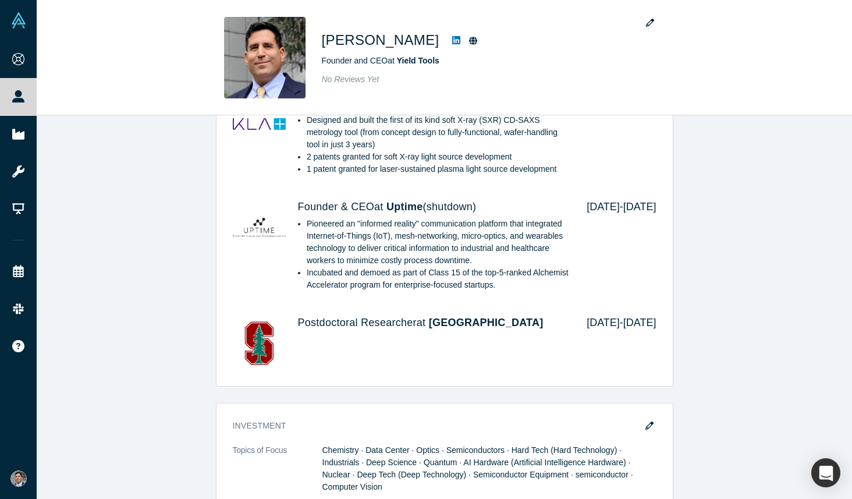
scroll to position [744, 0]
